Goal: Task Accomplishment & Management: Use online tool/utility

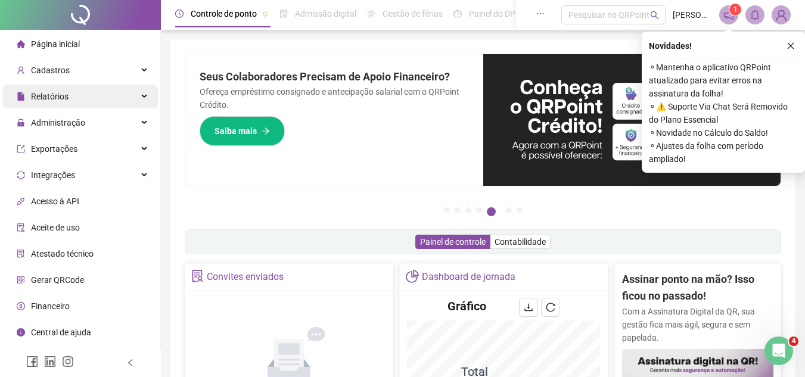
click at [143, 97] on icon at bounding box center [145, 97] width 6 height 0
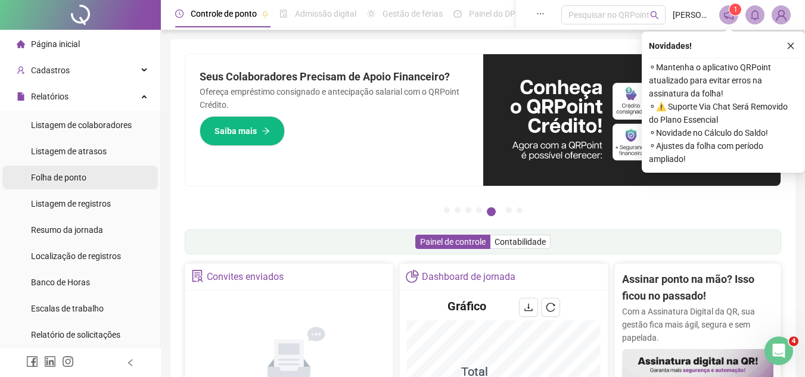
click at [89, 181] on li "Folha de ponto" at bounding box center [80, 178] width 156 height 24
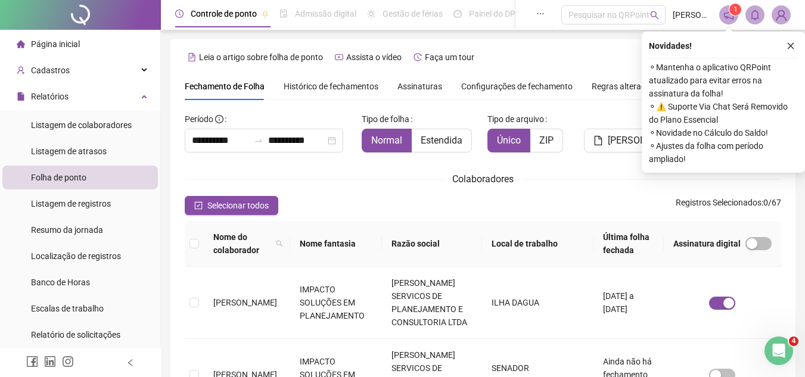
scroll to position [55, 0]
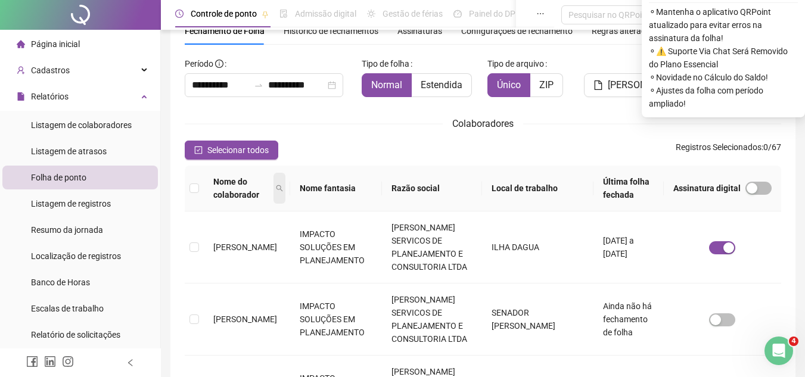
click at [282, 185] on icon "search" at bounding box center [279, 188] width 7 height 7
type input "*****"
click at [209, 240] on span "Buscar" at bounding box center [209, 237] width 26 height 13
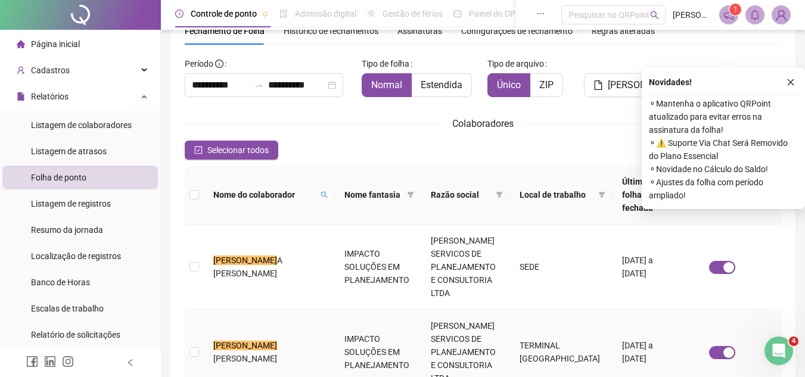
scroll to position [175, 0]
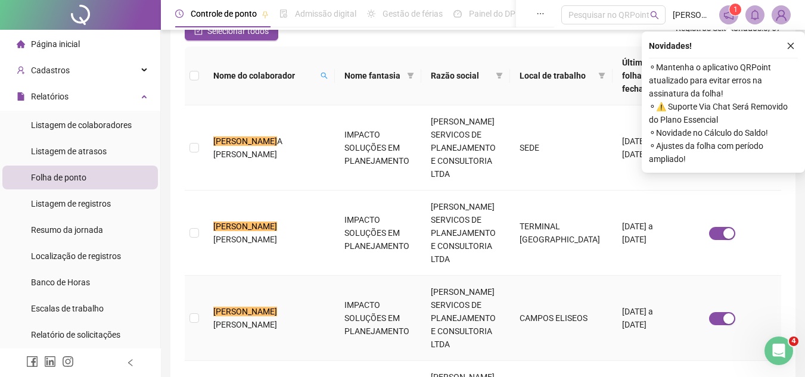
click at [239, 276] on td "[PERSON_NAME]" at bounding box center [269, 318] width 131 height 85
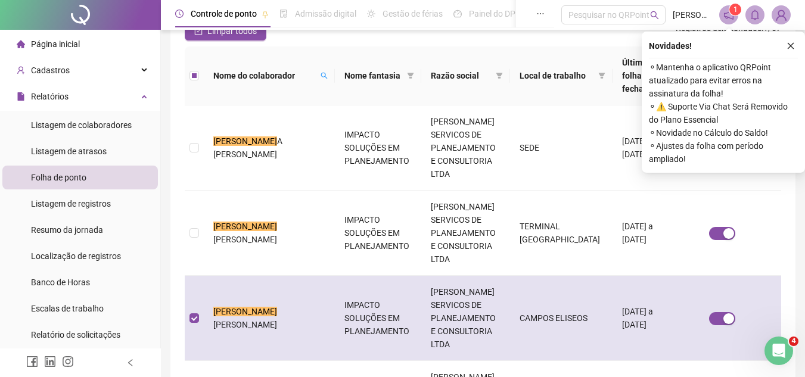
scroll to position [55, 0]
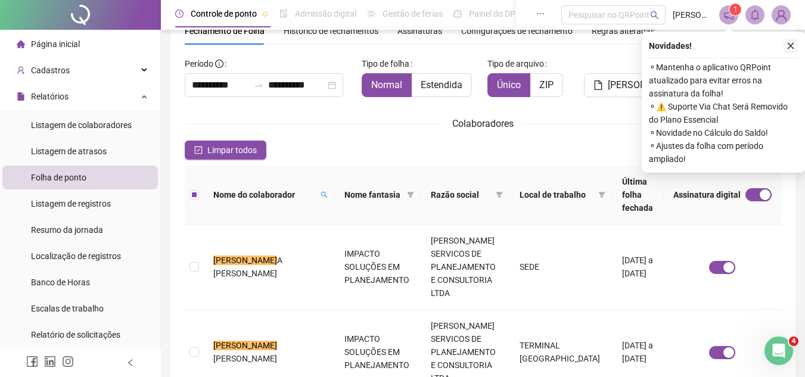
click at [792, 45] on icon "close" at bounding box center [791, 46] width 8 height 8
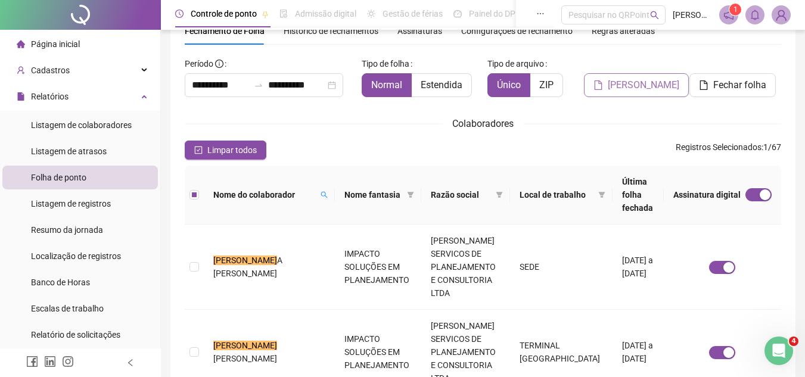
click at [622, 89] on span "[PERSON_NAME]" at bounding box center [644, 85] width 72 height 14
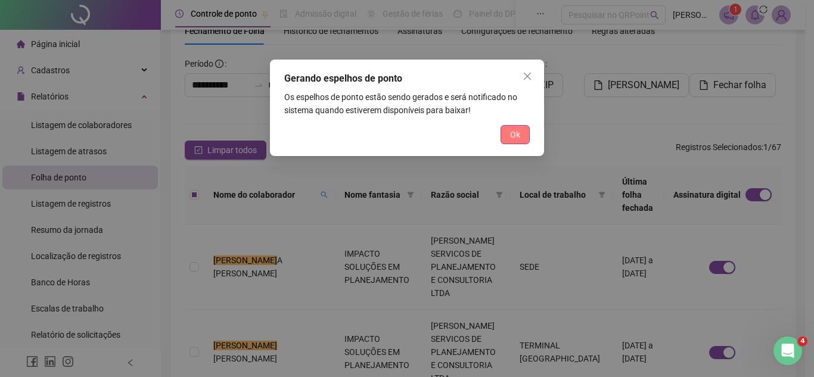
click at [520, 138] on button "Ok" at bounding box center [515, 134] width 29 height 19
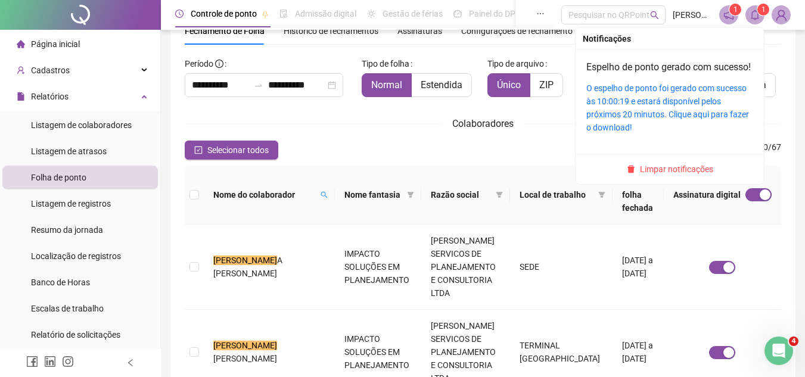
click at [761, 15] on sup "1" at bounding box center [764, 10] width 12 height 12
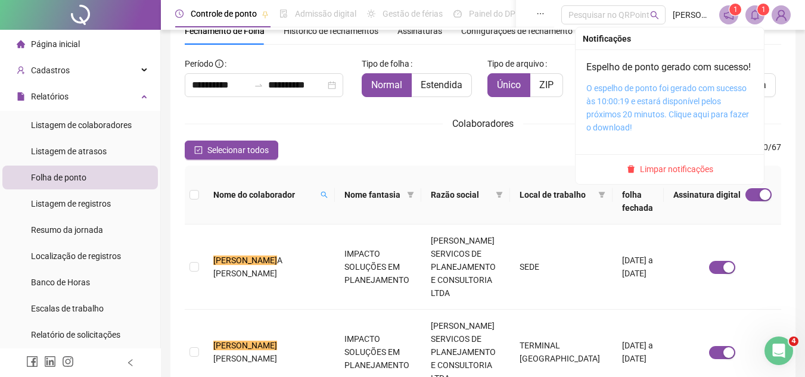
click at [655, 116] on link "O espelho de ponto foi gerado com sucesso às 10:00:19 e estará disponível pelos…" at bounding box center [668, 107] width 163 height 49
